Goal: Task Accomplishment & Management: Complete application form

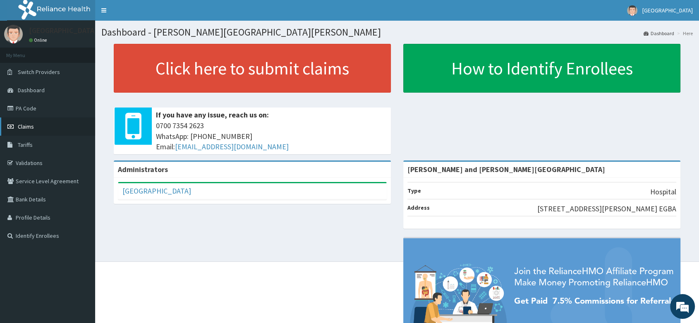
click at [31, 128] on span "Claims" at bounding box center [26, 126] width 16 height 7
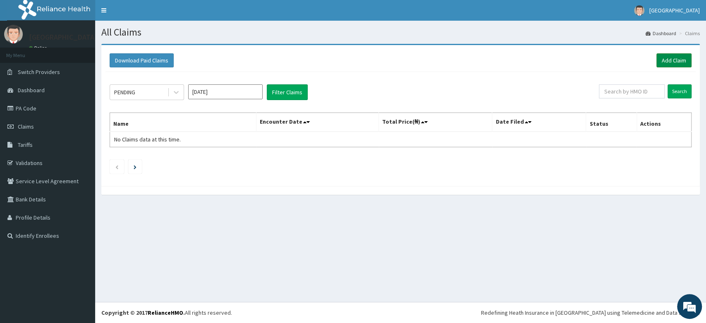
click at [679, 61] on link "Add Claim" at bounding box center [674, 60] width 35 height 14
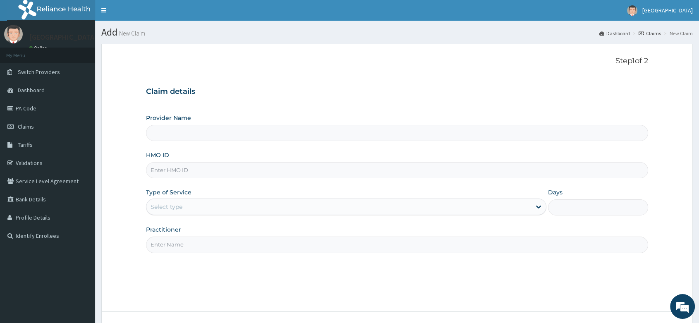
type input "[PERSON_NAME] and [PERSON_NAME][GEOGRAPHIC_DATA]"
paste input "LPS/10004/A"
type input "LPS/10004/A"
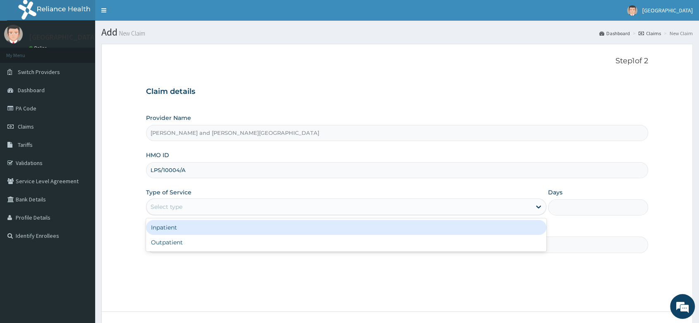
click at [194, 207] on div "Select type" at bounding box center [338, 206] width 385 height 13
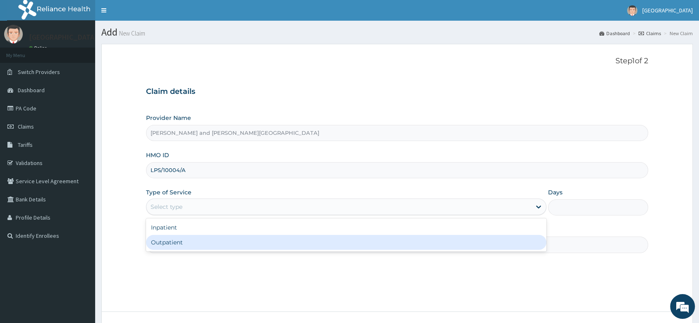
click at [175, 247] on div "Outpatient" at bounding box center [346, 242] width 400 height 15
type input "1"
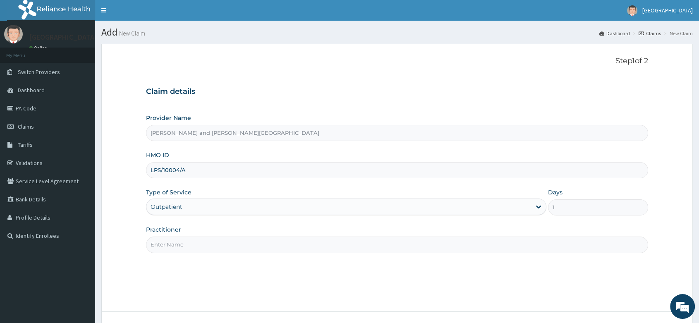
click at [171, 248] on input "Practitioner" at bounding box center [397, 245] width 502 height 16
type input "DR BIFOM MELWIN"
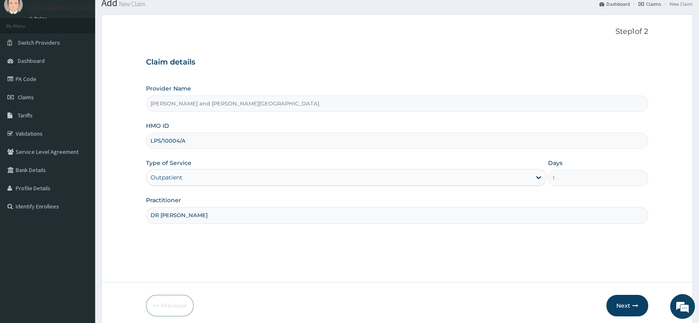
scroll to position [63, 0]
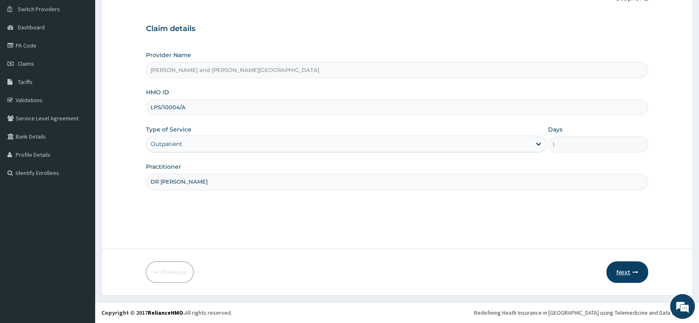
click at [622, 277] on button "Next" at bounding box center [628, 272] width 42 height 22
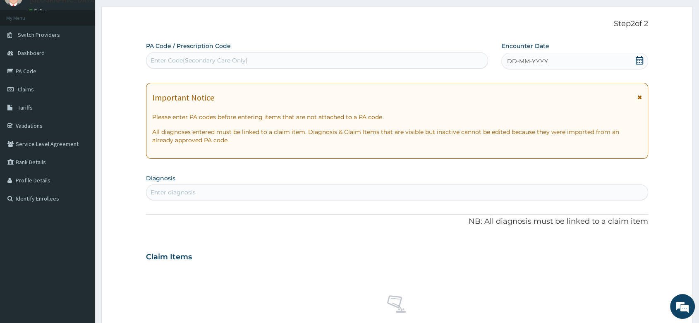
scroll to position [0, 0]
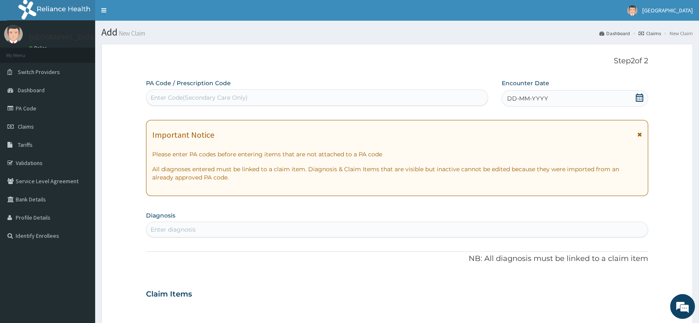
click at [640, 102] on span at bounding box center [640, 99] width 8 height 10
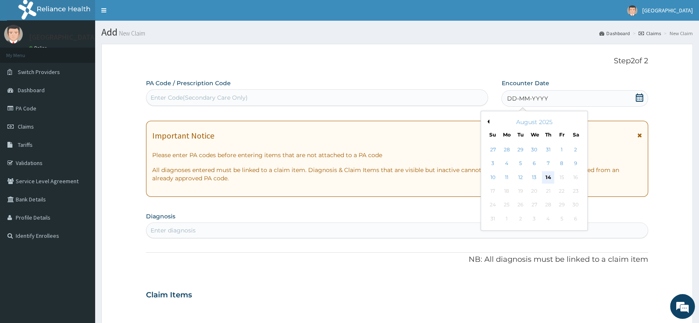
click at [551, 175] on div "14" at bounding box center [548, 177] width 12 height 12
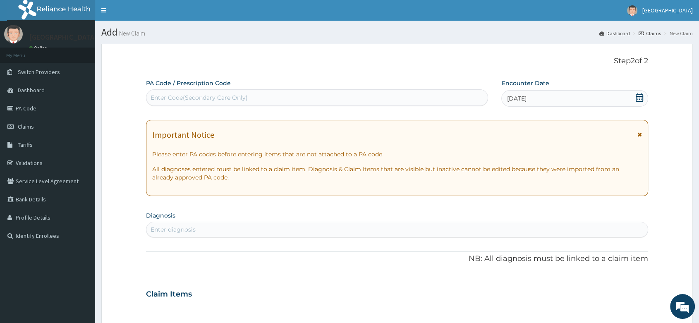
click at [169, 227] on div "Enter diagnosis" at bounding box center [173, 229] width 45 height 8
type input "MALARIA"
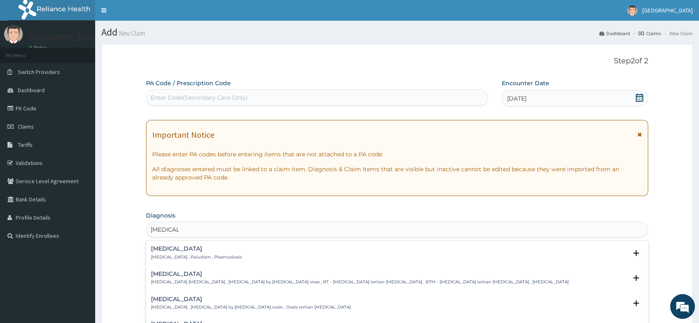
click at [180, 256] on p "Malaria , Paludism , Plasmodiosis" at bounding box center [196, 257] width 91 height 6
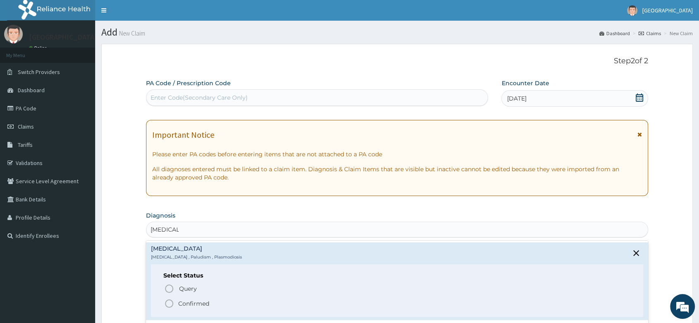
click at [172, 302] on circle "status option filled" at bounding box center [168, 303] width 7 height 7
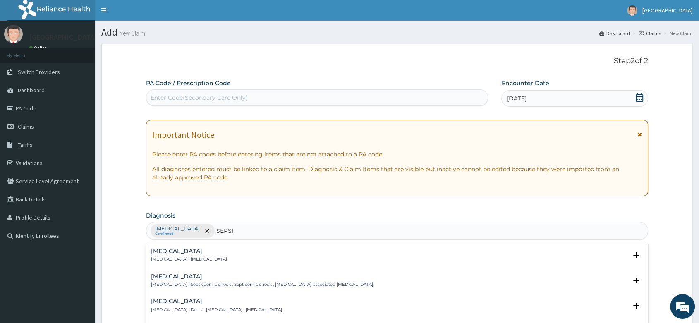
type input "SEPSIS"
click at [186, 253] on h4 "Sepsis" at bounding box center [189, 251] width 76 height 6
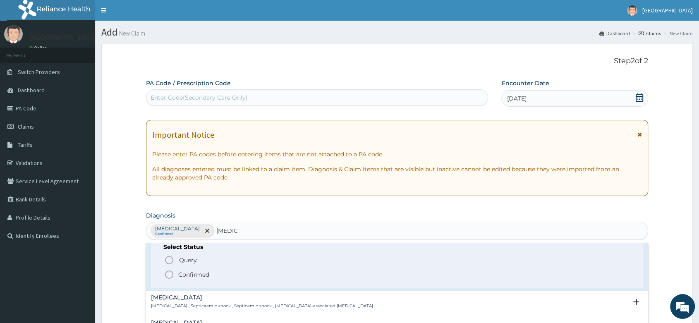
scroll to position [46, 0]
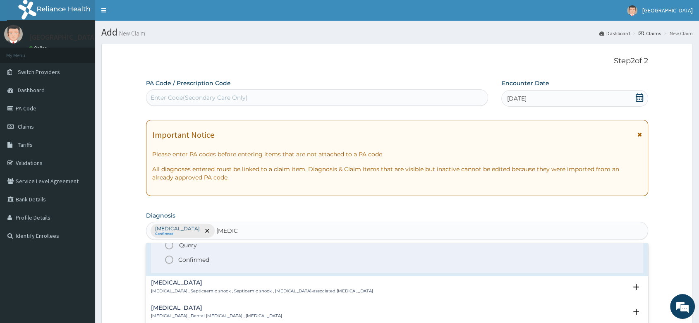
click at [168, 261] on icon "status option filled" at bounding box center [169, 260] width 10 height 10
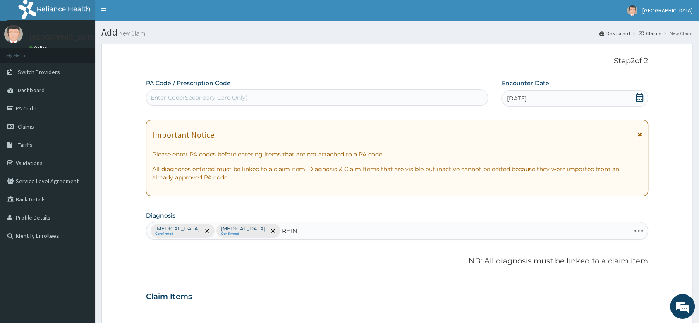
type input "RHINI"
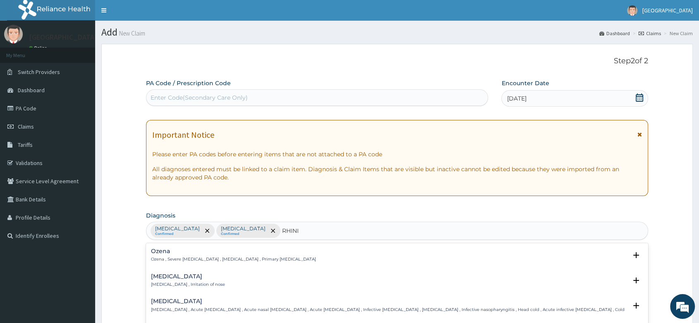
click at [182, 273] on h4 "Rhinitis" at bounding box center [188, 276] width 74 height 6
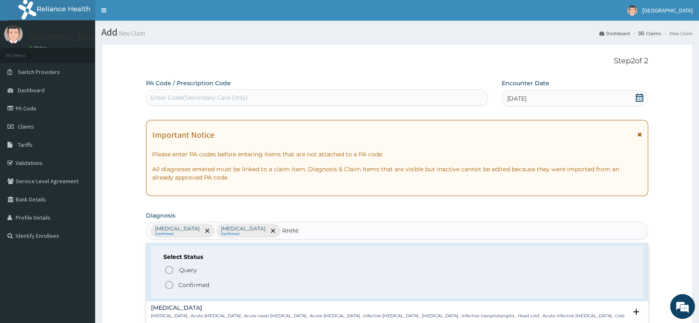
click at [168, 285] on icon "status option filled" at bounding box center [169, 285] width 10 height 10
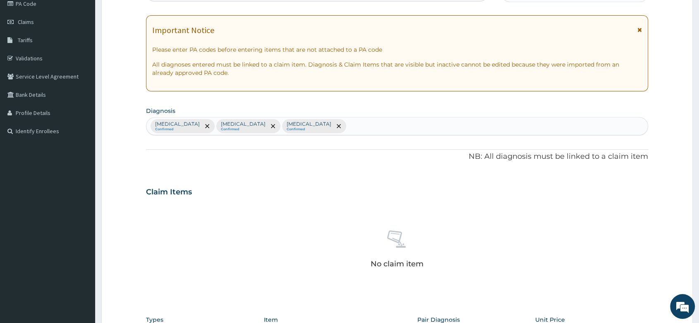
scroll to position [230, 0]
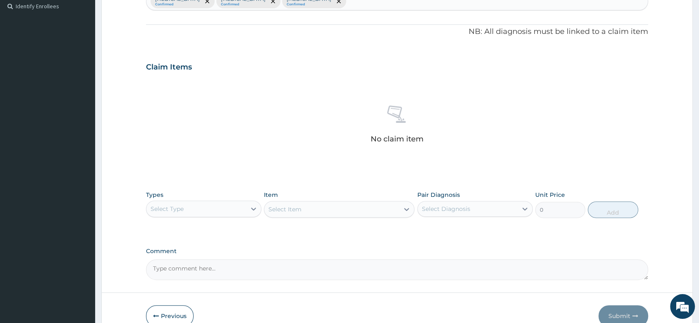
click at [217, 206] on div "Select Type" at bounding box center [196, 208] width 100 height 13
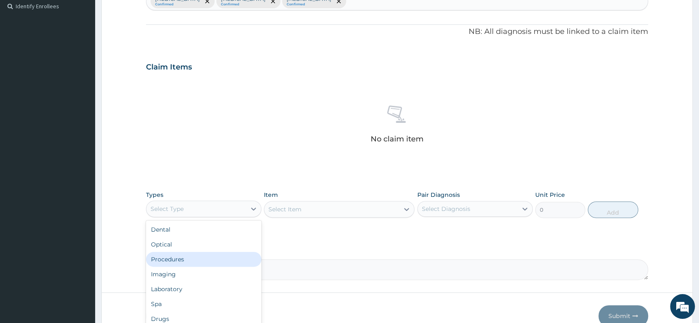
click at [192, 256] on div "Procedures" at bounding box center [203, 259] width 115 height 15
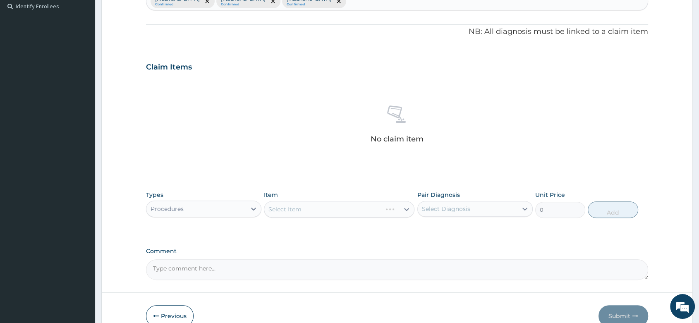
click at [307, 209] on div "Select Item" at bounding box center [339, 209] width 151 height 17
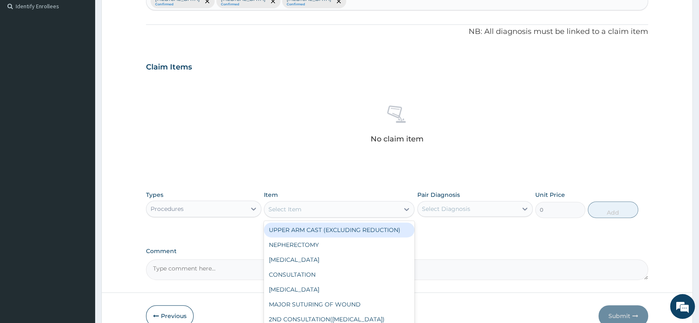
click at [307, 209] on div "Select Item" at bounding box center [331, 209] width 135 height 13
type input "GP"
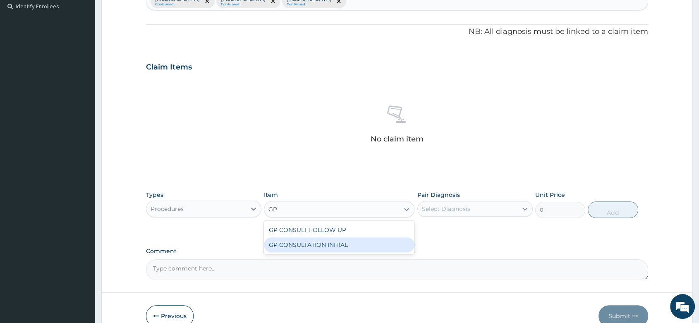
click at [312, 248] on div "GP CONSULTATION INITIAL" at bounding box center [339, 244] width 151 height 15
type input "2000"
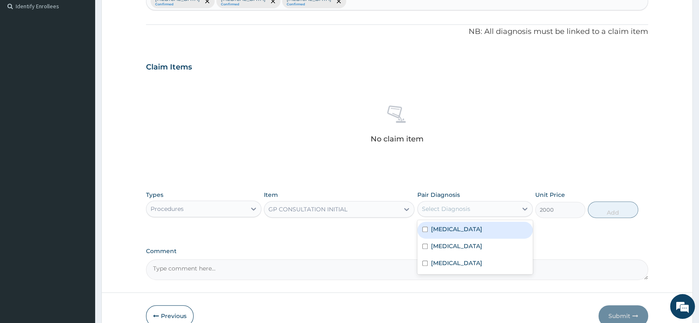
click at [457, 209] on div "Select Diagnosis" at bounding box center [446, 209] width 48 height 8
click at [452, 236] on div "Malaria" at bounding box center [474, 230] width 115 height 17
checkbox input "true"
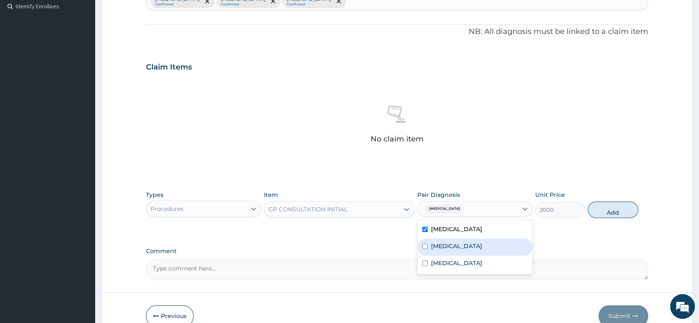
click at [451, 244] on div "Sepsis" at bounding box center [474, 247] width 115 height 17
checkbox input "true"
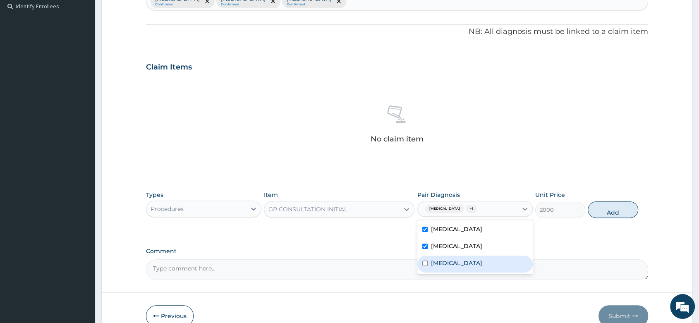
click at [436, 270] on div "Rhinitis" at bounding box center [474, 264] width 115 height 17
checkbox input "true"
click at [605, 211] on button "Add" at bounding box center [613, 209] width 50 height 17
type input "0"
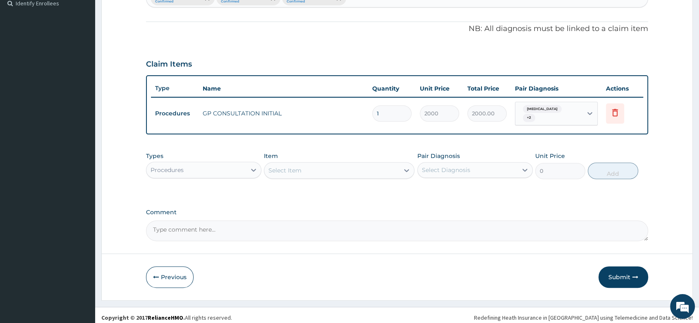
scroll to position [233, 0]
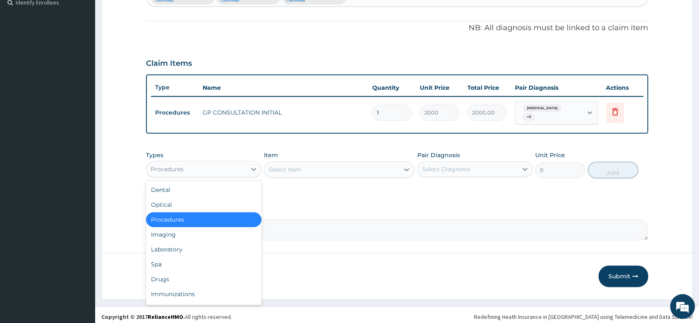
click at [240, 163] on div "Procedures" at bounding box center [196, 169] width 100 height 13
click at [182, 244] on div "Laboratory" at bounding box center [203, 249] width 115 height 15
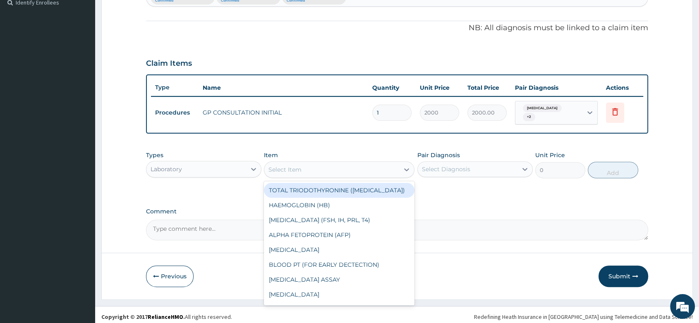
click at [285, 171] on div "Select Item" at bounding box center [331, 169] width 135 height 13
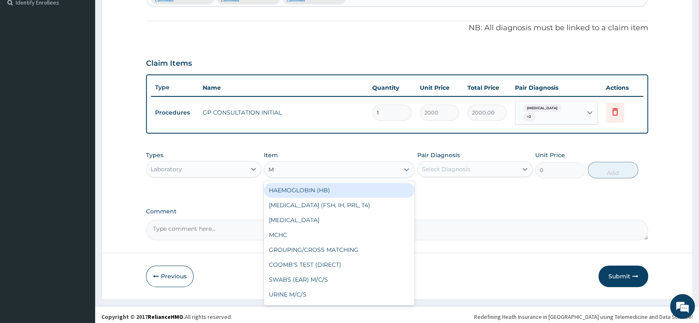
type input "MP"
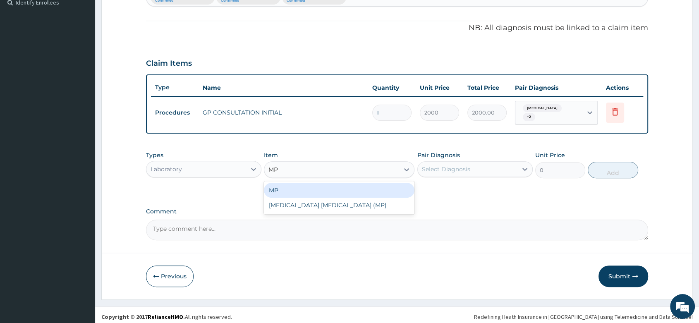
click at [328, 187] on div "MP" at bounding box center [339, 190] width 151 height 15
type input "1000"
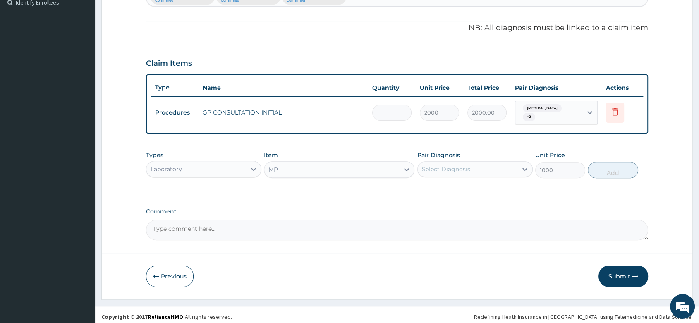
click at [466, 165] on div "Select Diagnosis" at bounding box center [446, 169] width 48 height 8
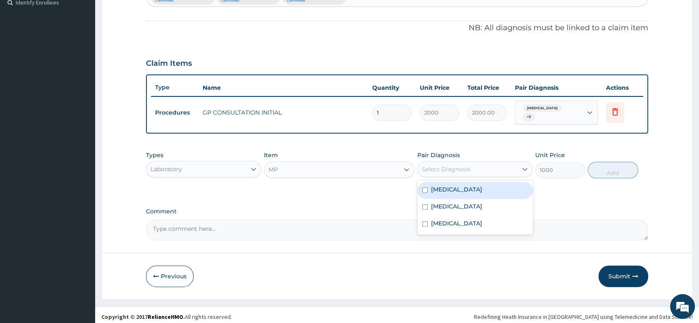
click at [456, 192] on div "Malaria" at bounding box center [474, 190] width 115 height 17
checkbox input "true"
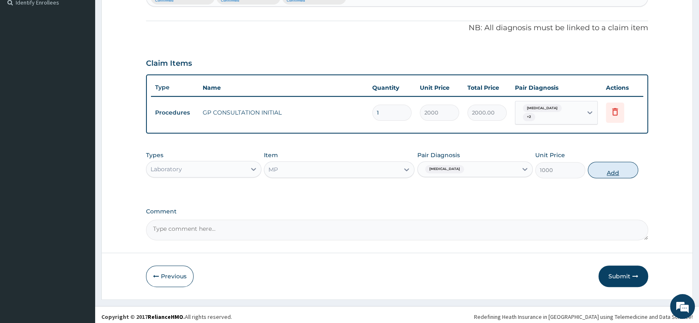
click at [604, 165] on button "Add" at bounding box center [613, 170] width 50 height 17
type input "0"
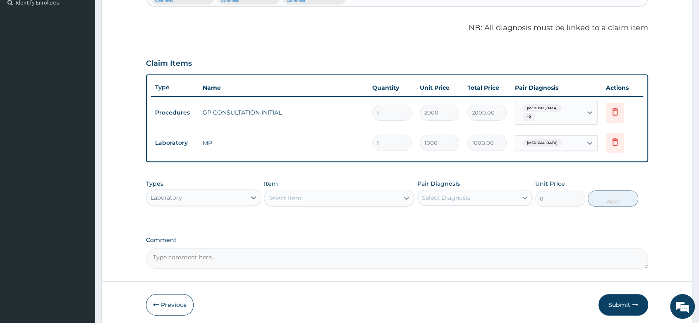
click at [308, 192] on div "Select Item" at bounding box center [331, 198] width 135 height 13
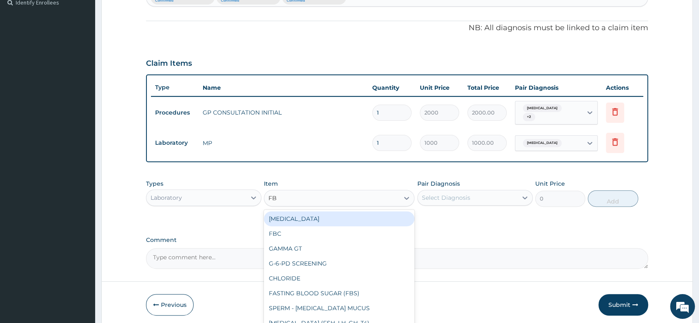
type input "FBC"
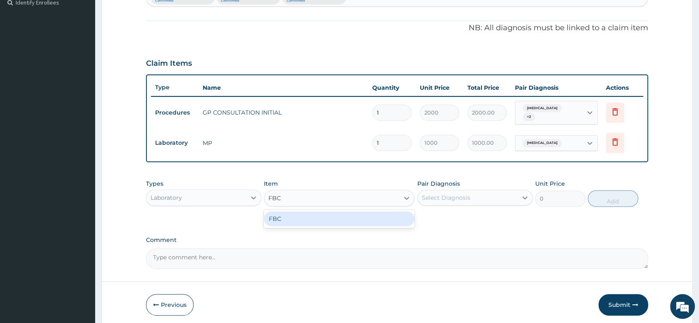
click at [331, 215] on div "FBC" at bounding box center [339, 218] width 151 height 15
type input "2000"
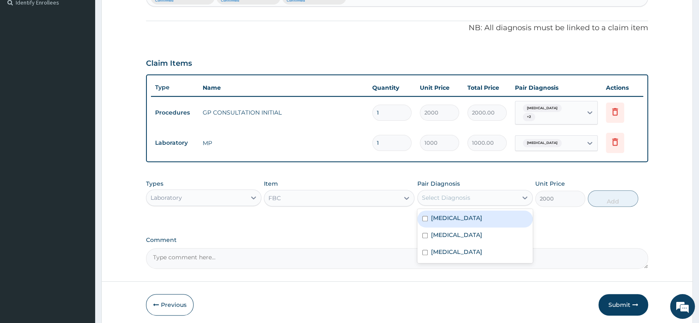
click at [450, 199] on div "Select Diagnosis" at bounding box center [468, 197] width 100 height 13
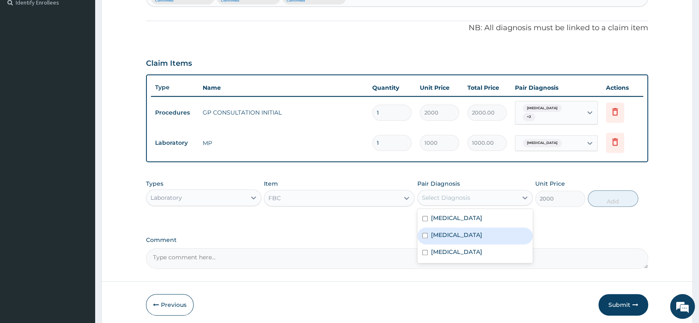
click at [444, 228] on div "Sepsis" at bounding box center [474, 236] width 115 height 17
checkbox input "true"
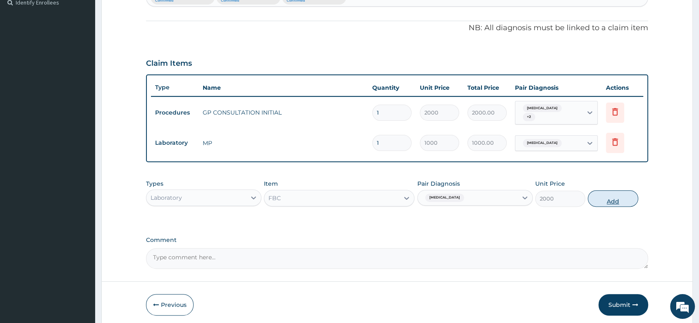
click at [610, 192] on button "Add" at bounding box center [613, 198] width 50 height 17
type input "0"
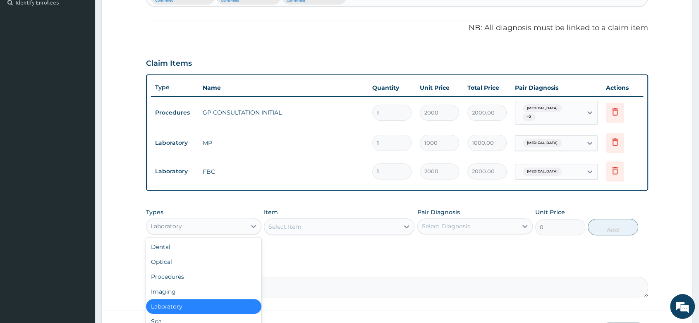
click at [204, 223] on div "Laboratory" at bounding box center [196, 226] width 100 height 13
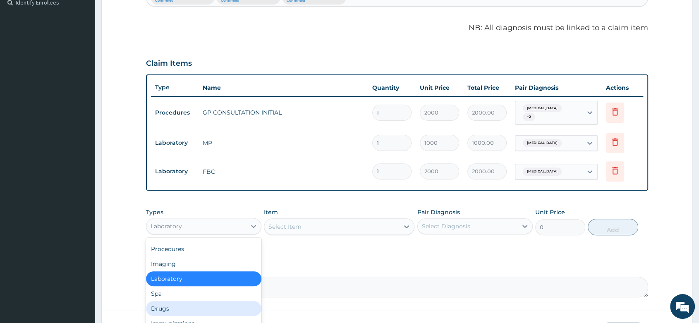
click at [174, 301] on div "Drugs" at bounding box center [203, 308] width 115 height 15
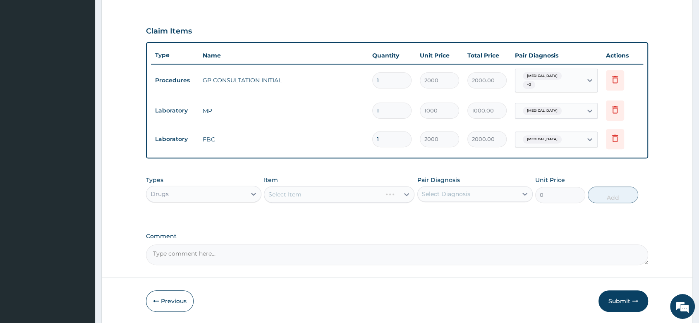
scroll to position [291, 0]
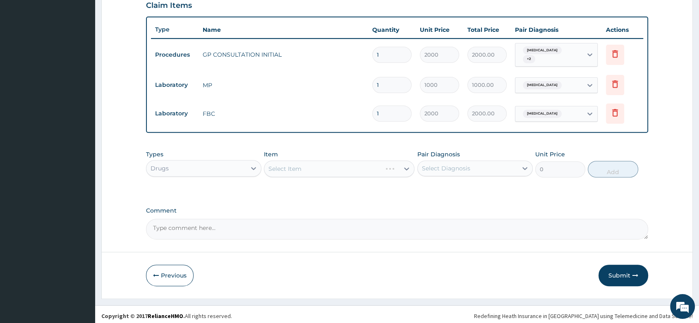
click at [293, 164] on div "Select Item" at bounding box center [339, 169] width 151 height 17
click at [287, 162] on div "Select Item" at bounding box center [339, 169] width 151 height 17
click at [289, 173] on div "Select Item" at bounding box center [339, 169] width 151 height 17
click at [297, 165] on div "Select Item" at bounding box center [339, 169] width 151 height 17
click at [292, 161] on div "Select Item" at bounding box center [339, 169] width 151 height 17
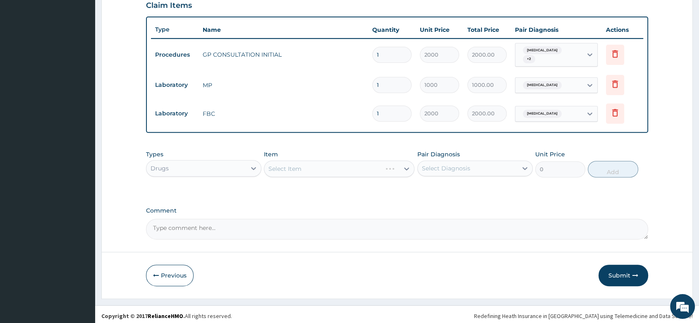
click at [282, 166] on div "Select Item" at bounding box center [339, 169] width 151 height 17
click at [291, 165] on div "Select Item" at bounding box center [339, 169] width 151 height 17
drag, startPoint x: 291, startPoint y: 165, endPoint x: 300, endPoint y: 156, distance: 12.6
click at [294, 161] on div "Select Item" at bounding box center [339, 169] width 151 height 17
click at [299, 161] on div "Select Item" at bounding box center [339, 169] width 151 height 17
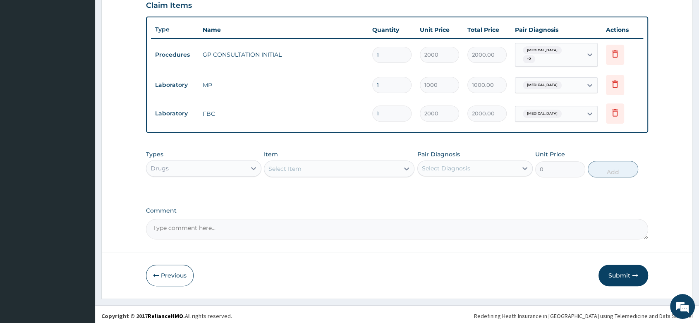
click at [303, 162] on div "Select Item" at bounding box center [331, 168] width 135 height 13
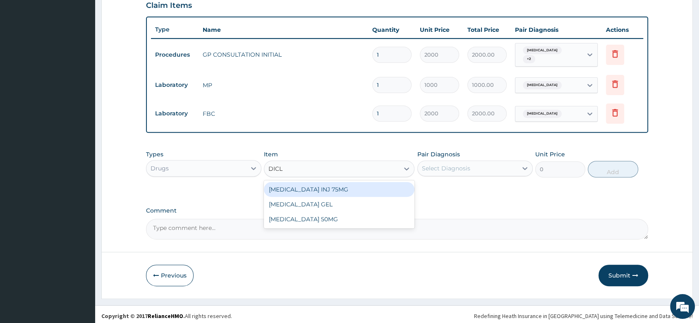
type input "DICLO"
click at [313, 188] on div "DICLOFENAC INJ 75MG" at bounding box center [339, 189] width 151 height 15
type input "200"
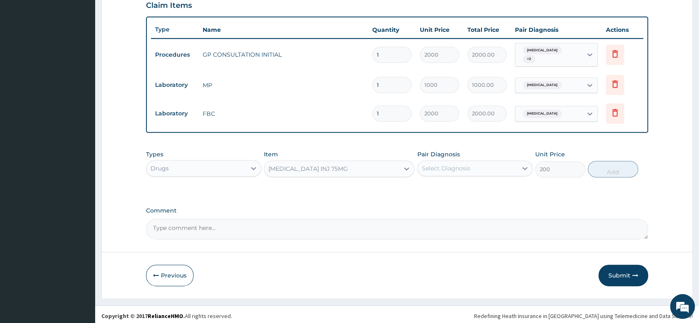
click at [442, 170] on div "Select Diagnosis" at bounding box center [468, 168] width 100 height 13
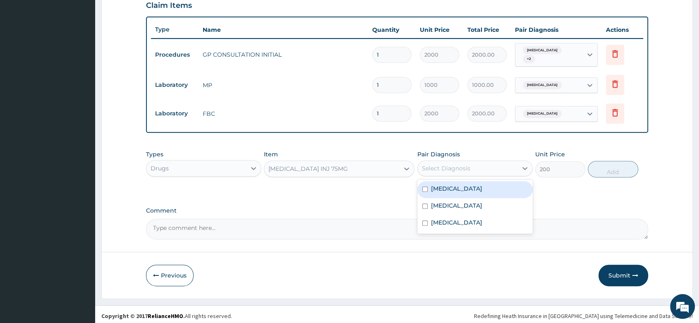
click at [453, 187] on div "Malaria" at bounding box center [474, 189] width 115 height 17
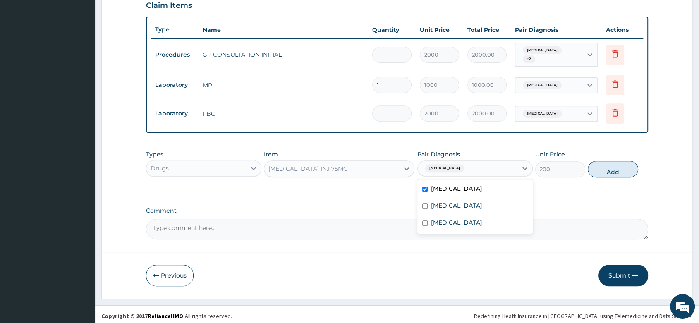
checkbox input "true"
click at [607, 165] on button "Add" at bounding box center [613, 169] width 50 height 17
type input "0"
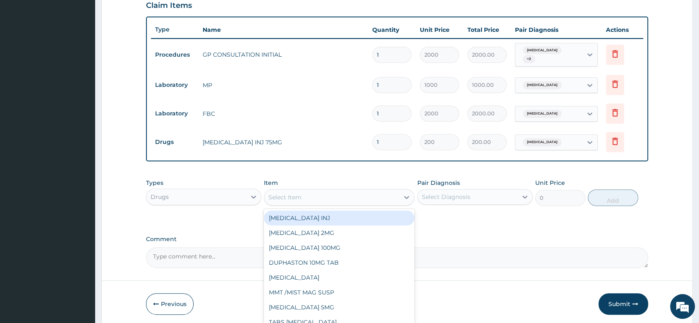
click at [291, 191] on div "Select Item" at bounding box center [331, 197] width 135 height 13
type input "ART"
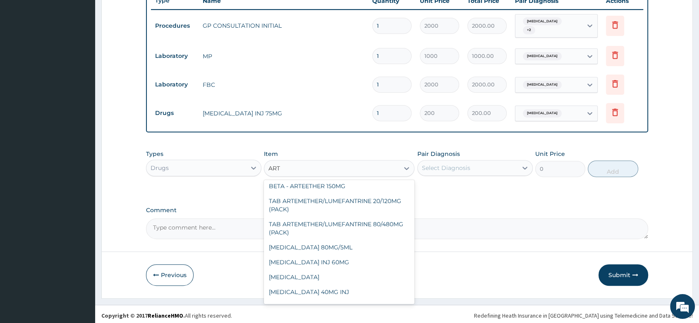
scroll to position [110, 0]
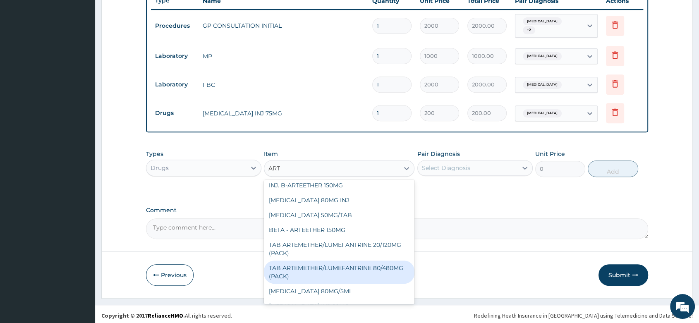
click at [348, 261] on div "TAB ARTEMETHER/LUMEFANTRINE 80/480MG (PACK)" at bounding box center [339, 272] width 151 height 23
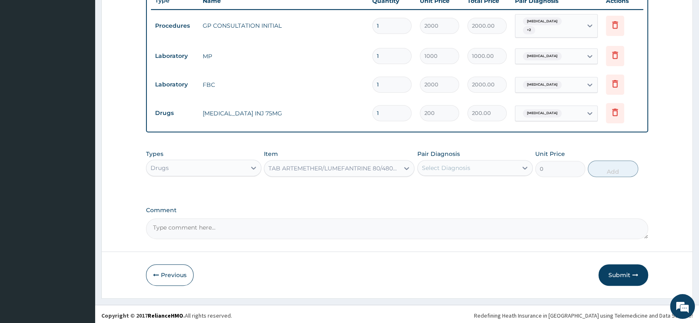
type input "1600"
click at [467, 165] on div "Select Diagnosis" at bounding box center [446, 168] width 48 height 8
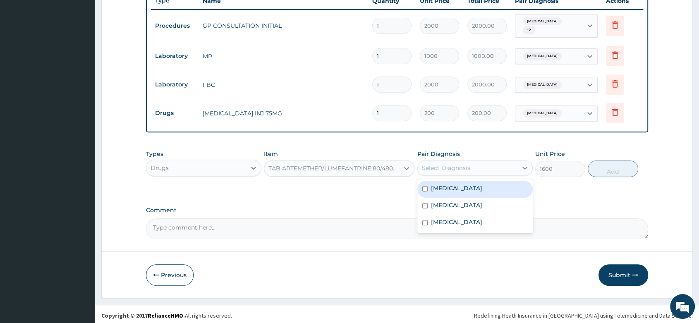
click at [449, 190] on div "Malaria" at bounding box center [474, 189] width 115 height 17
checkbox input "true"
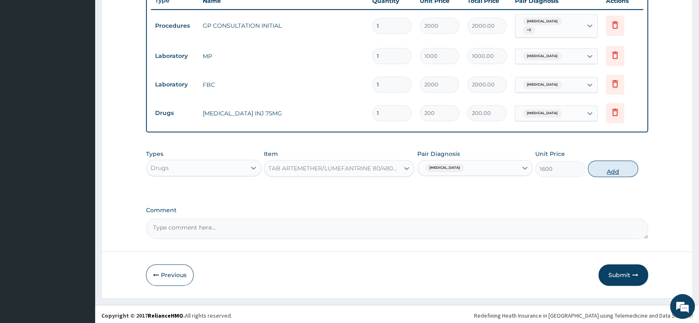
click at [611, 167] on button "Add" at bounding box center [613, 169] width 50 height 17
type input "0"
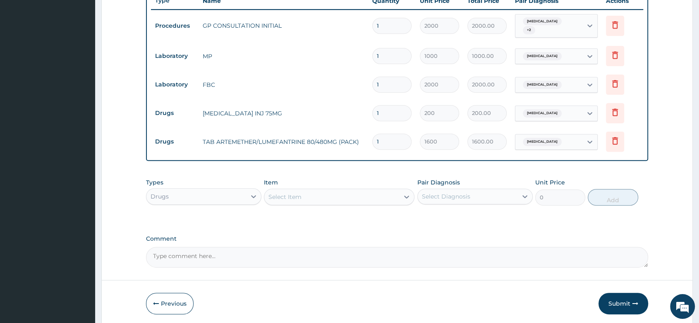
click at [285, 193] on div "Select Item" at bounding box center [285, 197] width 33 height 8
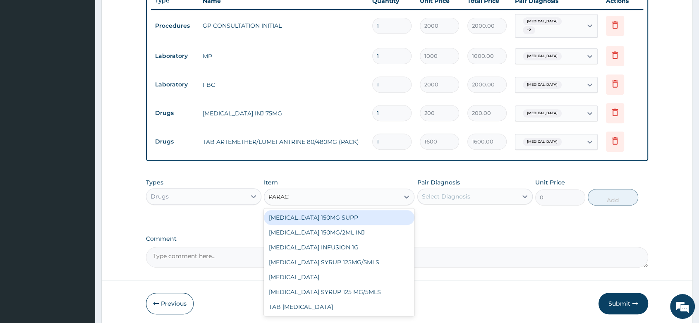
type input "PARACE"
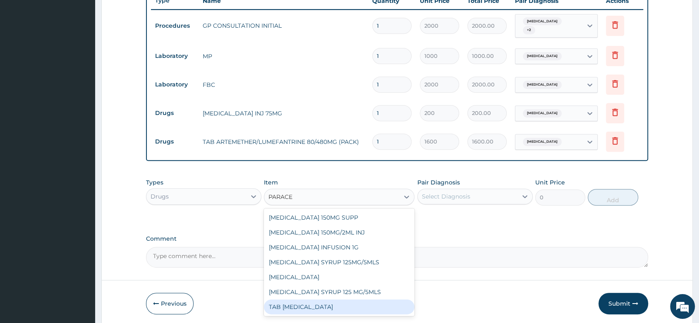
drag, startPoint x: 309, startPoint y: 302, endPoint x: 451, endPoint y: 216, distance: 166.8
click at [313, 300] on div "TAB PARACETAMOL" at bounding box center [339, 307] width 151 height 15
type input "15"
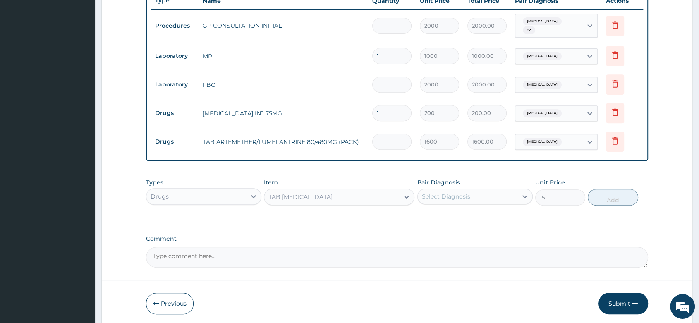
click at [472, 185] on div "Pair Diagnosis Select Diagnosis" at bounding box center [474, 191] width 115 height 27
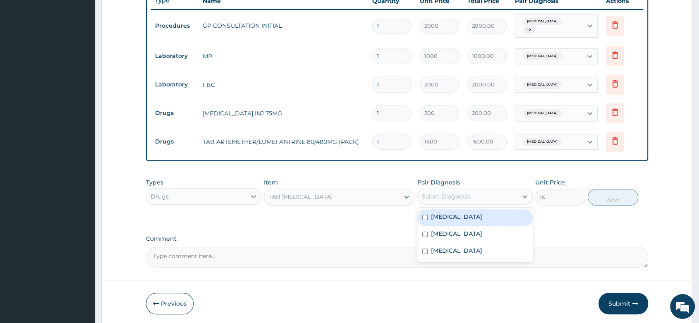
click at [470, 195] on div "Select Diagnosis" at bounding box center [468, 196] width 100 height 13
drag, startPoint x: 464, startPoint y: 219, endPoint x: 571, endPoint y: 208, distance: 107.3
click at [467, 218] on div "Malaria" at bounding box center [474, 217] width 115 height 17
checkbox input "true"
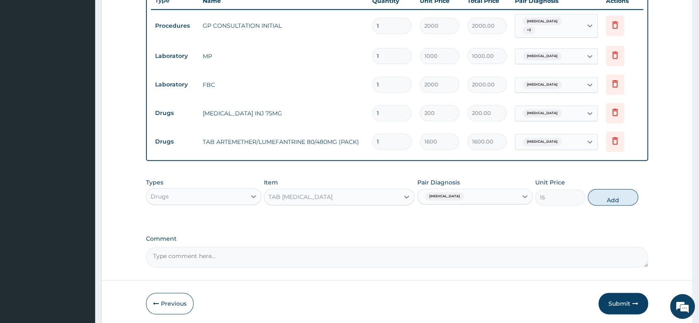
drag, startPoint x: 626, startPoint y: 195, endPoint x: 445, endPoint y: 193, distance: 180.4
click at [622, 196] on button "Add" at bounding box center [613, 197] width 50 height 17
type input "0"
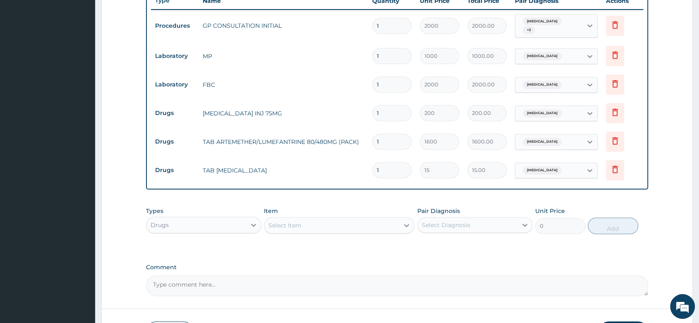
type input "18"
type input "270.00"
type input "18"
click at [291, 223] on div "Select Item" at bounding box center [285, 225] width 33 height 8
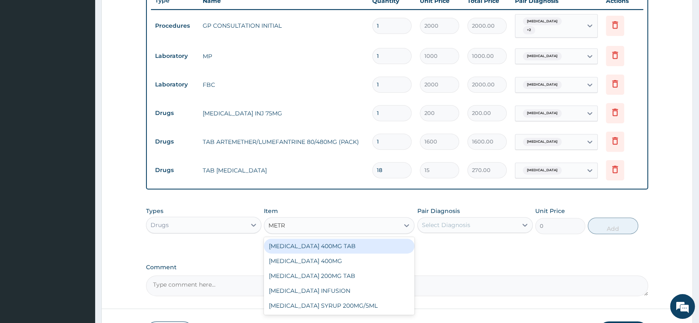
type input "METRO"
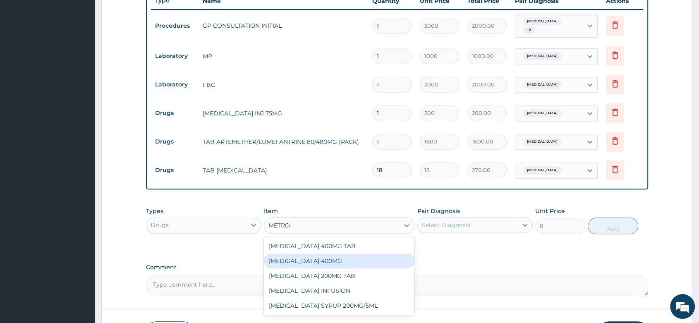
click at [357, 261] on div "METRONIDAZOLE 400MG" at bounding box center [339, 261] width 151 height 15
type input "35"
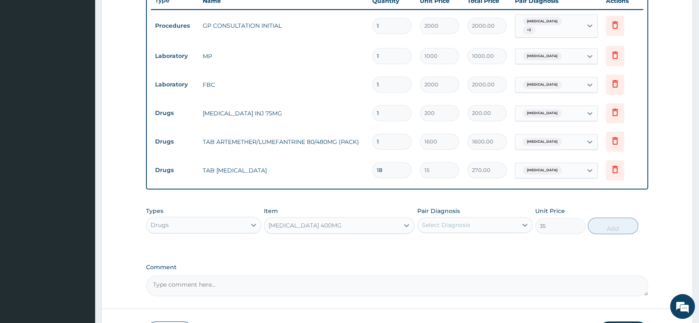
click at [432, 226] on div "Select Diagnosis" at bounding box center [446, 225] width 48 height 8
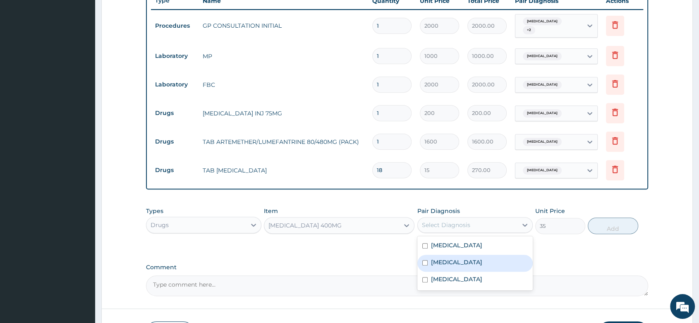
click at [443, 262] on label "Sepsis" at bounding box center [456, 262] width 51 height 8
checkbox input "true"
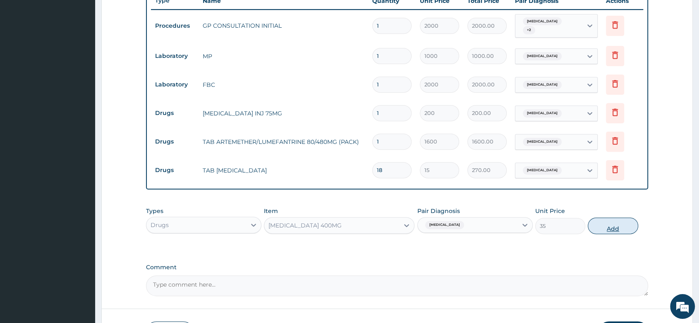
click at [606, 225] on button "Add" at bounding box center [613, 226] width 50 height 17
type input "0"
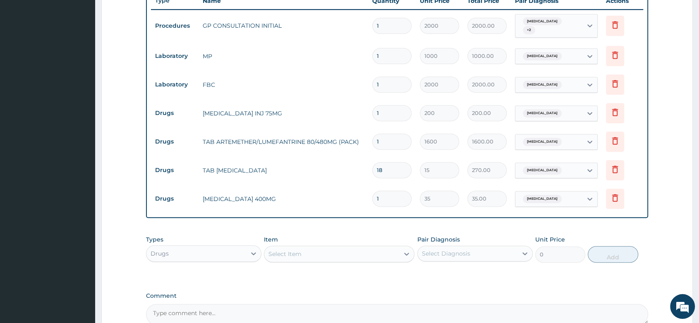
type input "15"
type input "525.00"
type input "15"
click at [285, 250] on div "Select Item" at bounding box center [285, 254] width 33 height 8
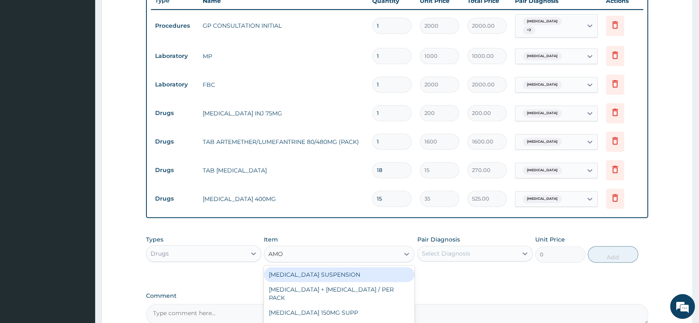
type input "AMOX"
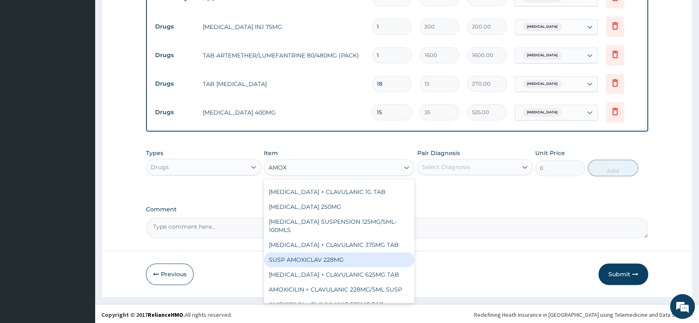
scroll to position [72, 0]
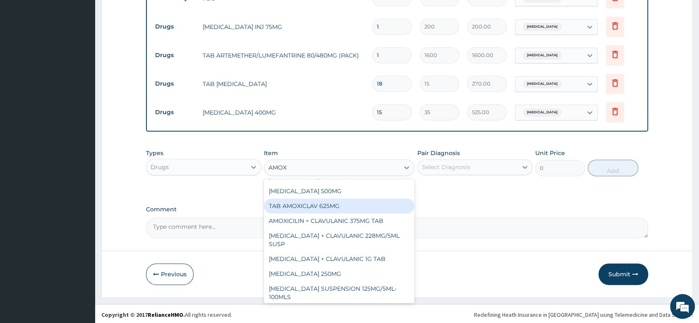
click at [339, 205] on div "TAB AMOXICLAV 625MG" at bounding box center [339, 206] width 151 height 15
type input "260"
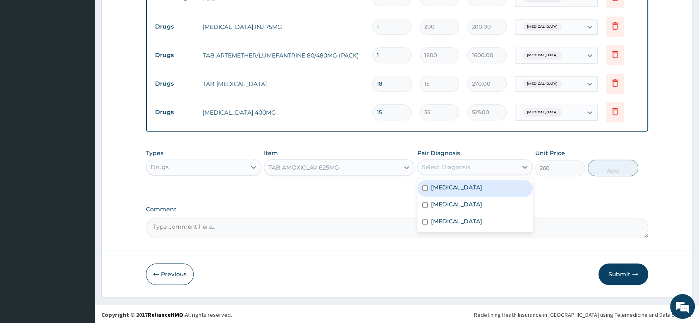
click at [458, 163] on div "Select Diagnosis" at bounding box center [446, 167] width 48 height 8
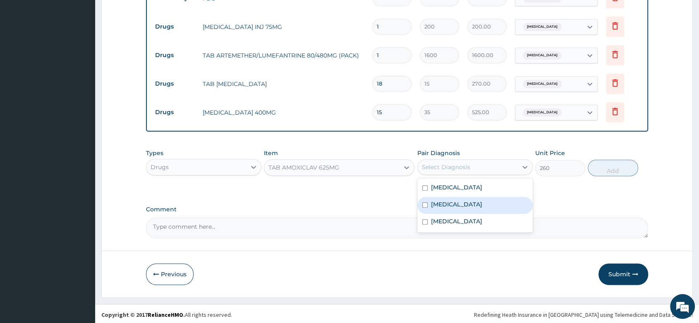
click at [453, 201] on div "Sepsis" at bounding box center [474, 205] width 115 height 17
checkbox input "true"
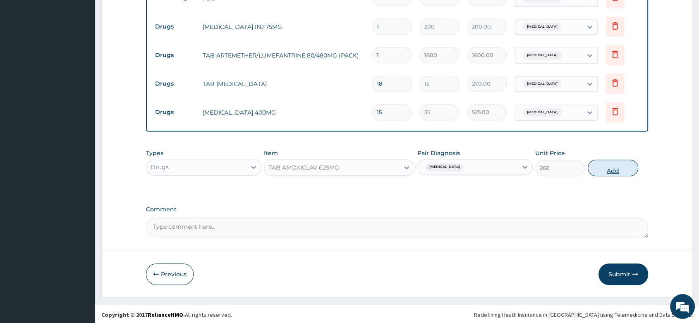
click at [614, 167] on button "Add" at bounding box center [613, 168] width 50 height 17
type input "0"
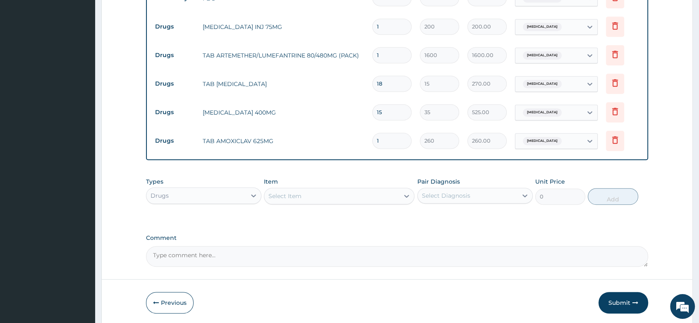
type input "10"
type input "2600.00"
type input "10"
click at [314, 192] on div "Select Item" at bounding box center [331, 195] width 135 height 13
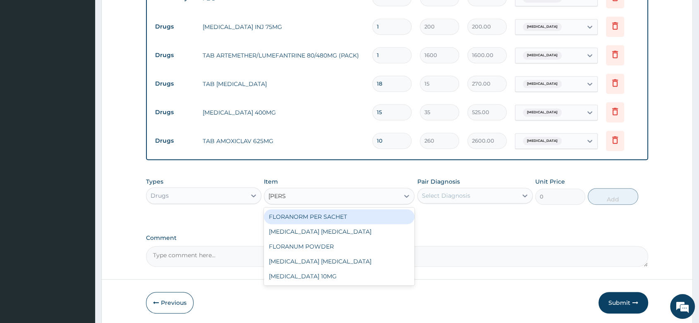
type input "LORAT"
click at [331, 213] on div "LORATADINE 10MG" at bounding box center [339, 216] width 151 height 15
type input "30"
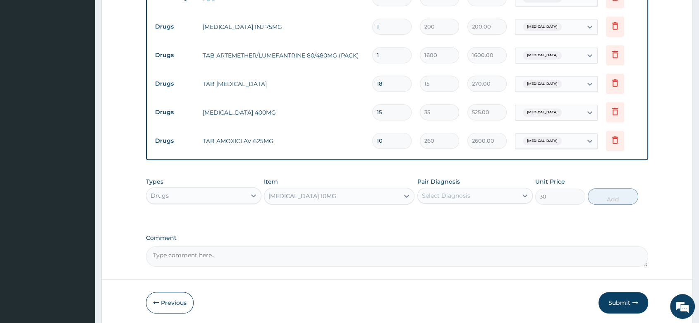
click at [458, 195] on div "Select Diagnosis" at bounding box center [446, 196] width 48 height 8
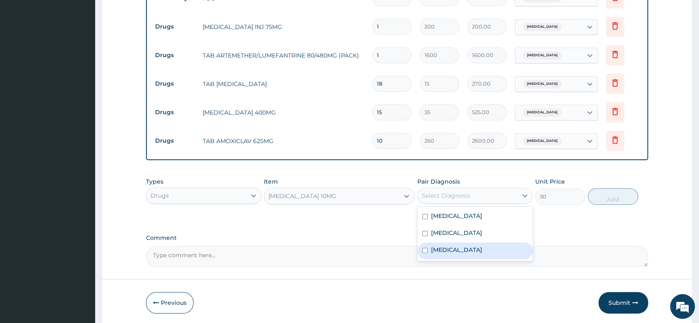
drag, startPoint x: 449, startPoint y: 256, endPoint x: 587, endPoint y: 216, distance: 143.0
click at [456, 252] on div "Rhinitis" at bounding box center [474, 250] width 115 height 17
checkbox input "true"
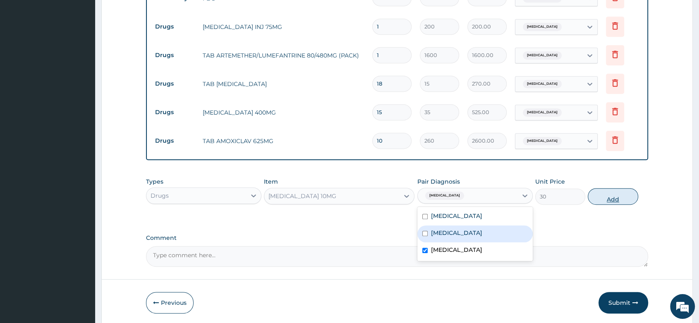
click at [612, 190] on button "Add" at bounding box center [613, 196] width 50 height 17
type input "0"
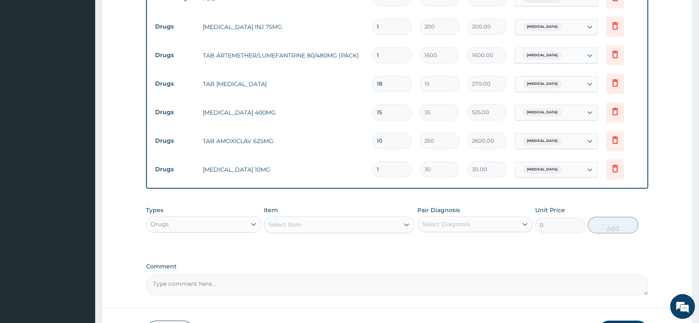
type input "0.00"
type input "5"
type input "150.00"
type input "5"
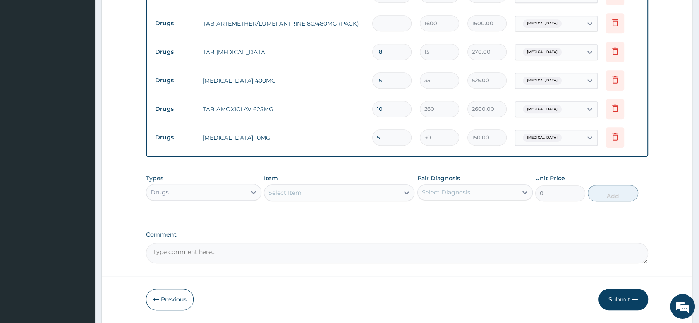
scroll to position [464, 0]
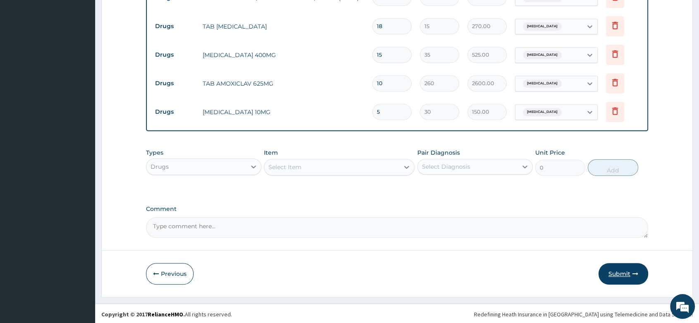
click at [620, 269] on button "Submit" at bounding box center [624, 274] width 50 height 22
